Goal: Task Accomplishment & Management: Complete application form

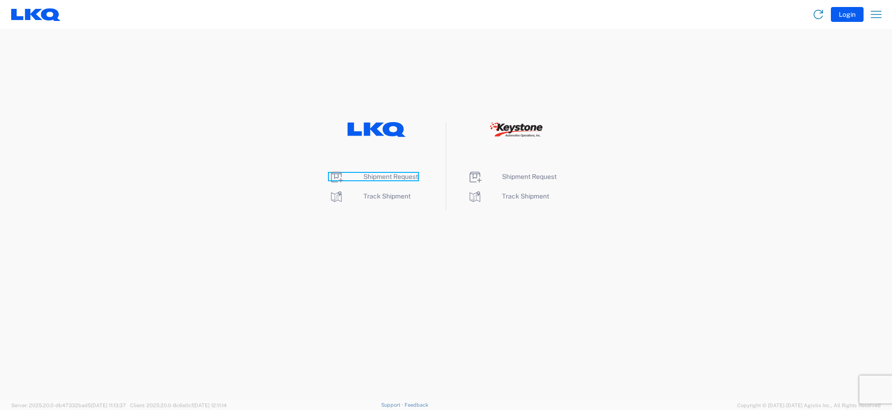
click at [390, 175] on span "Shipment Request" at bounding box center [390, 176] width 55 height 7
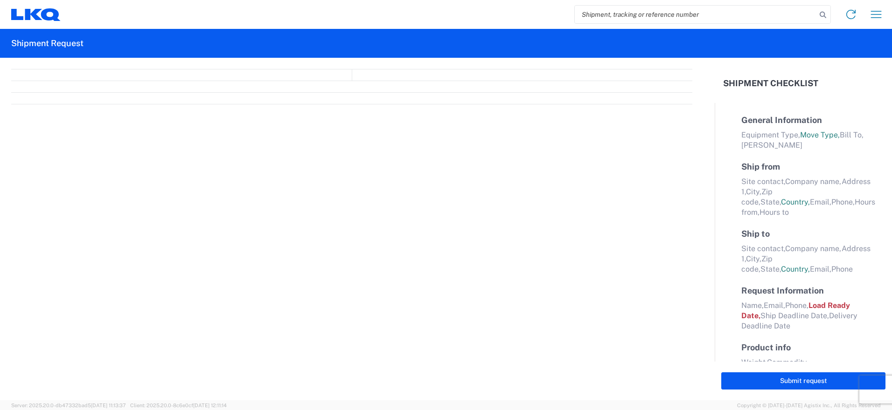
select select "FULL"
select select "LBS"
select select "IN"
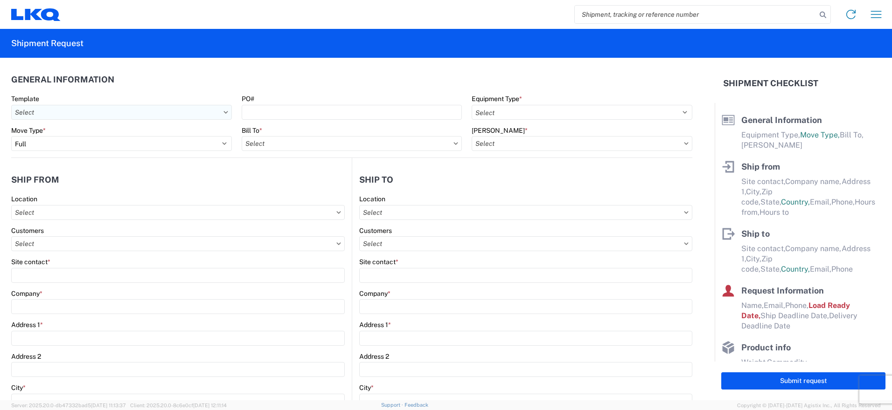
click at [218, 114] on input "text" at bounding box center [121, 112] width 221 height 15
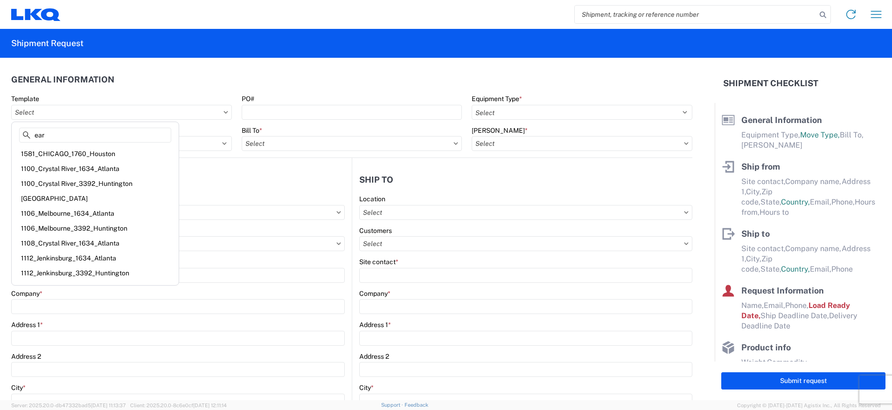
type input "[PERSON_NAME]"
